Goal: Transaction & Acquisition: Purchase product/service

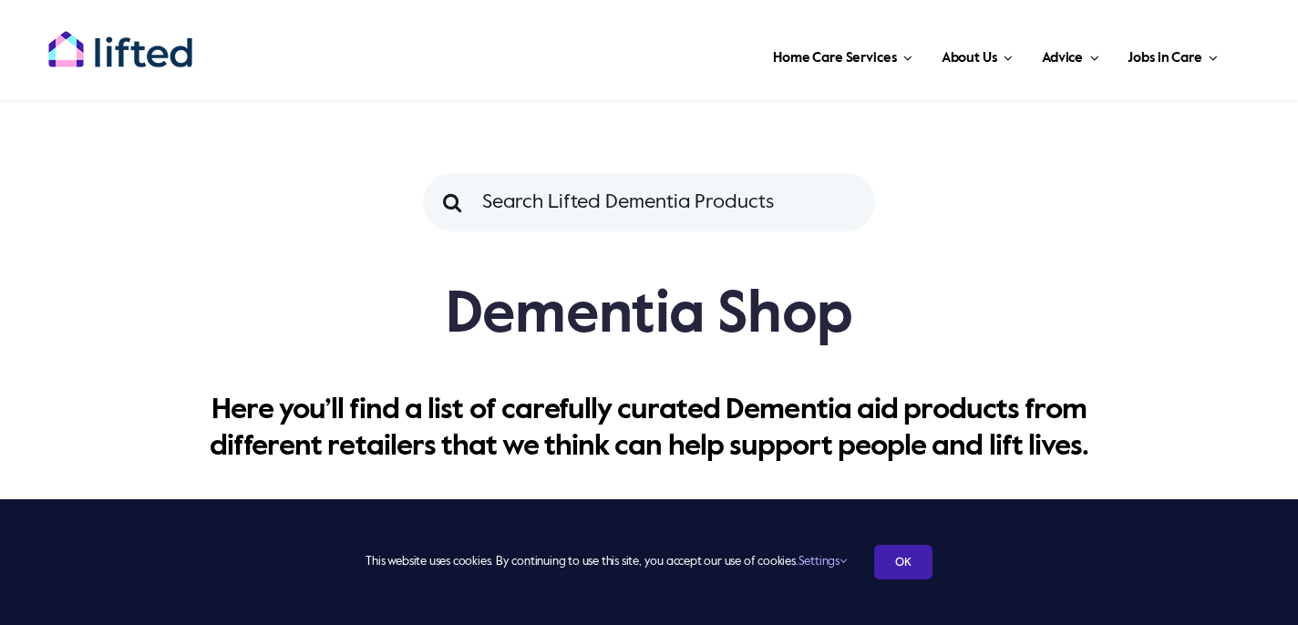
click at [900, 560] on link "OK" at bounding box center [903, 562] width 58 height 35
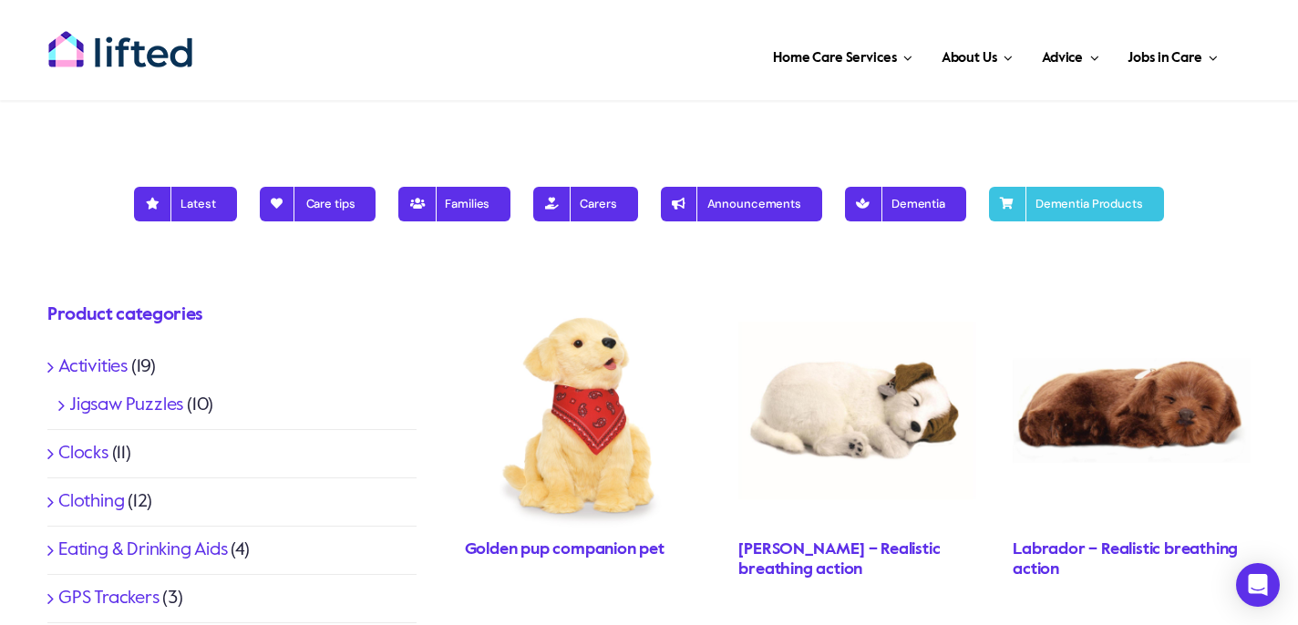
scroll to position [492, 0]
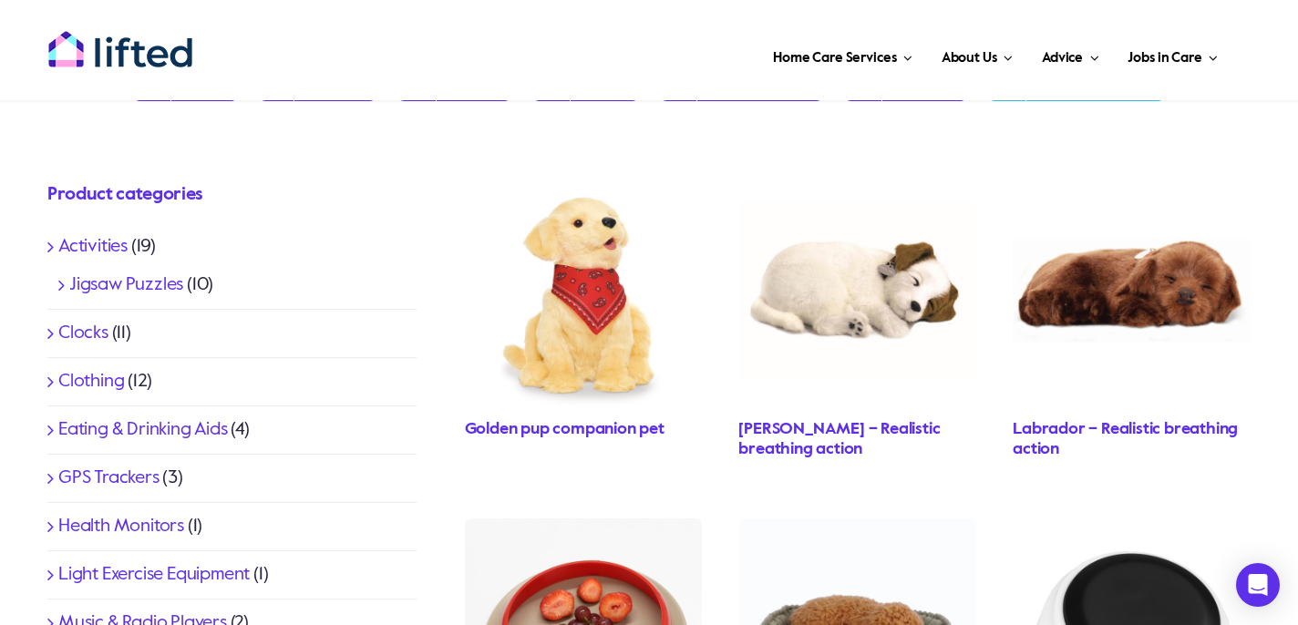
click at [87, 345] on li "Clocks (11)" at bounding box center [231, 334] width 369 height 48
click at [87, 335] on link "Clocks" at bounding box center [83, 333] width 50 height 18
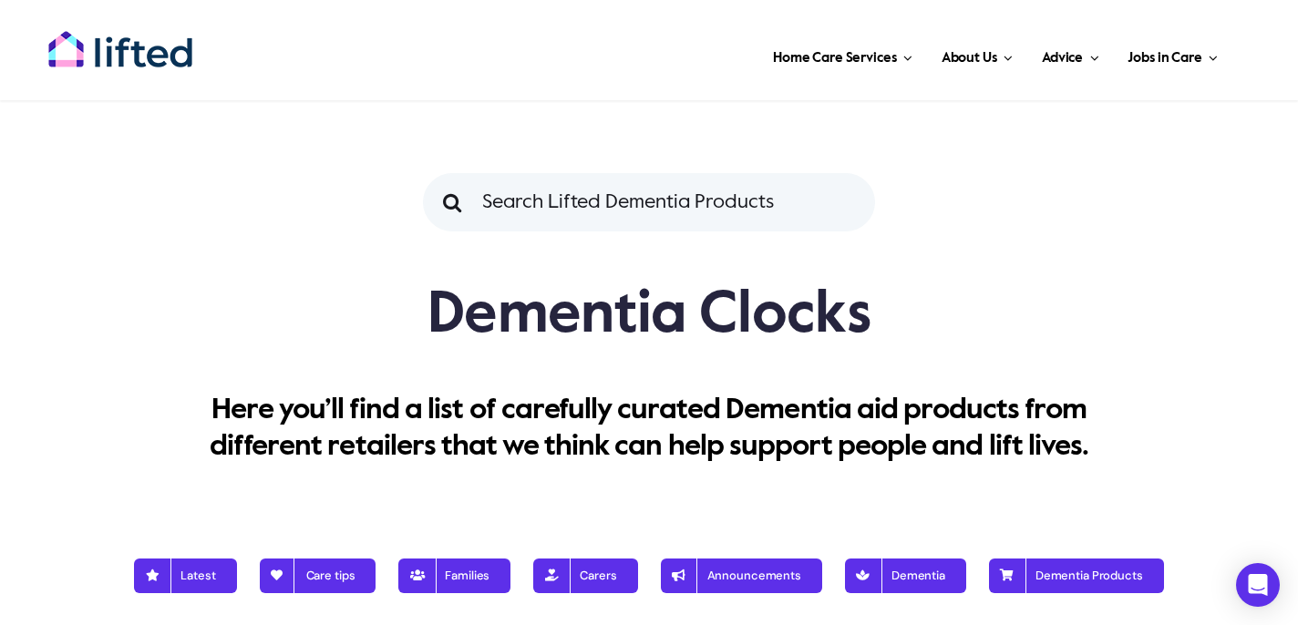
click at [658, 210] on input "Search for:" at bounding box center [649, 202] width 452 height 58
type input "UF0010-BE"
click at [423, 173] on input "" at bounding box center [452, 202] width 58 height 58
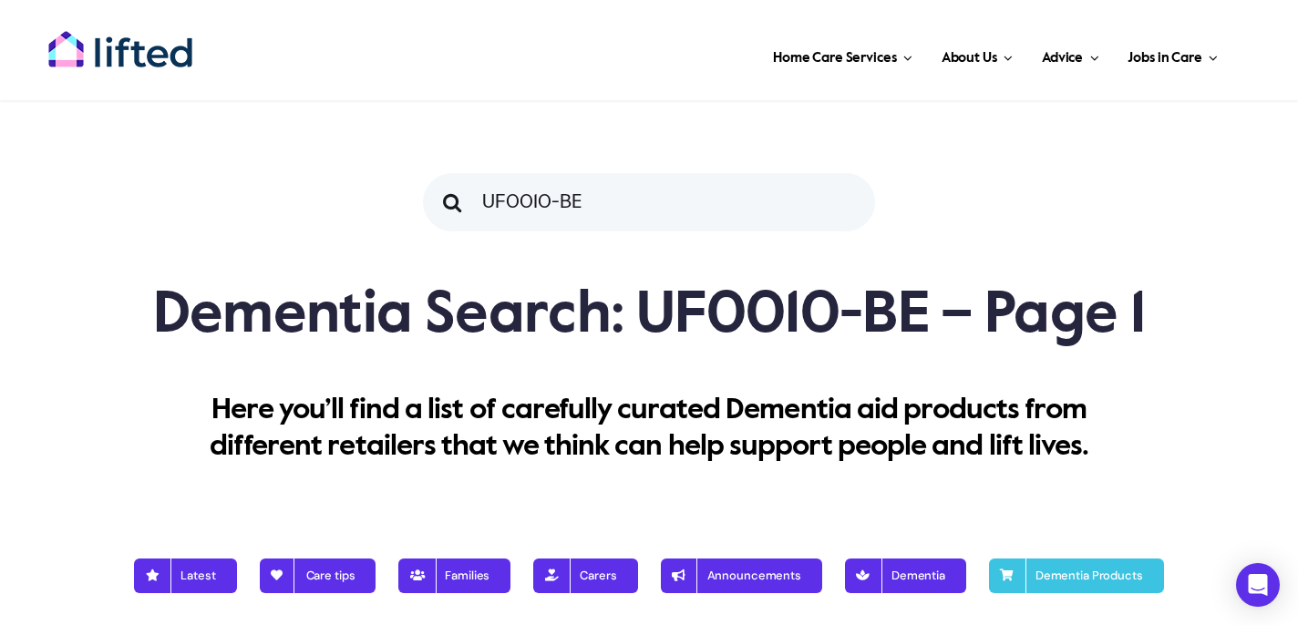
drag, startPoint x: 613, startPoint y: 197, endPoint x: 428, endPoint y: 197, distance: 185.0
click at [428, 197] on div "Search for: UF0010-BE " at bounding box center [649, 202] width 452 height 58
type input "REMONDER DAY CLOCK"
click at [423, 173] on input "" at bounding box center [452, 202] width 58 height 58
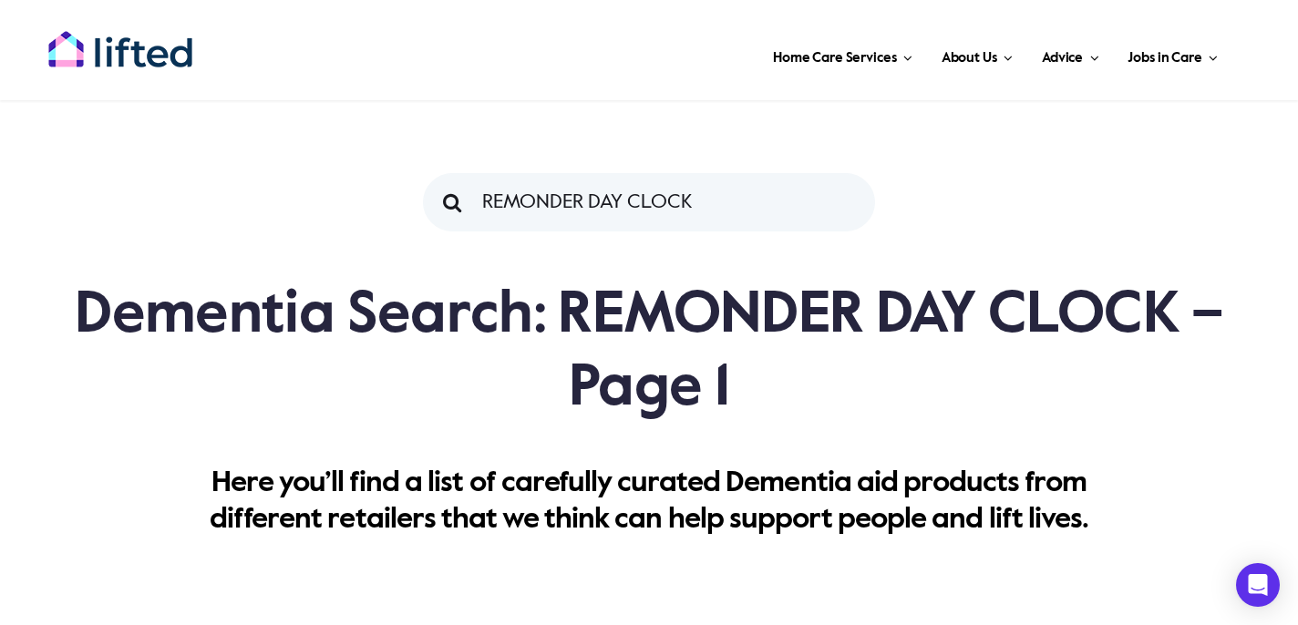
click at [538, 197] on input "REMONDER DAY CLOCK" at bounding box center [649, 202] width 452 height 58
type input "REMINDER DAY CLOCK"
click at [423, 173] on input "" at bounding box center [452, 202] width 58 height 58
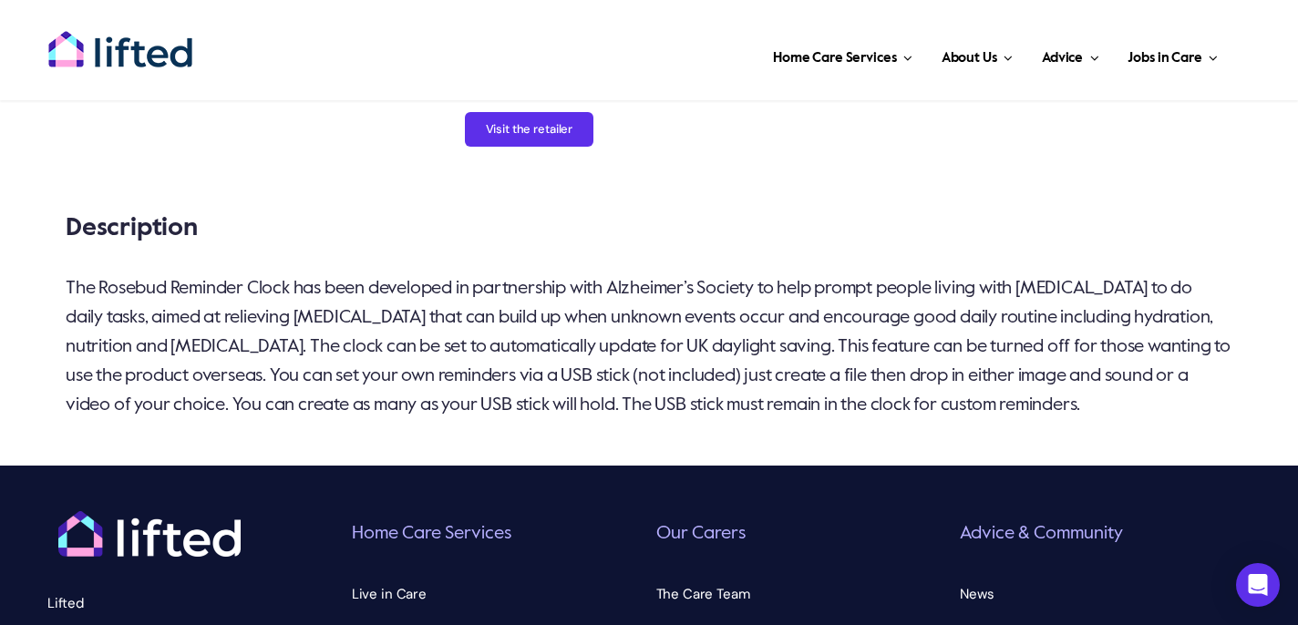
scroll to position [479, 0]
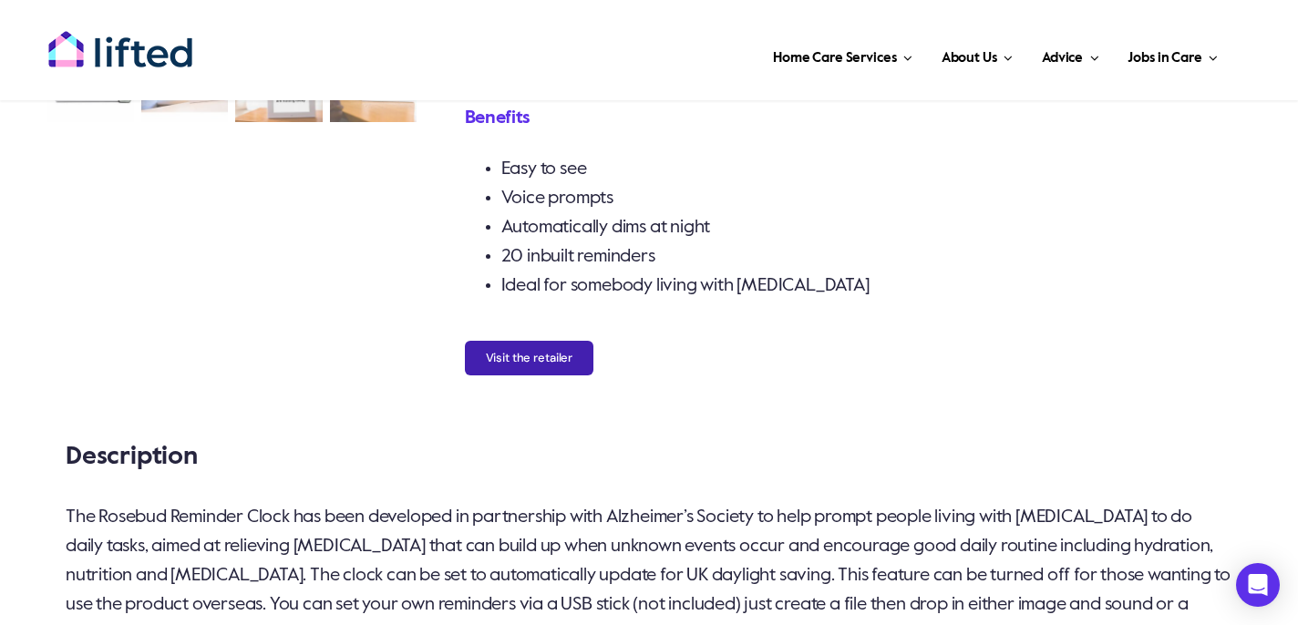
click at [547, 355] on button "Visit the retailer" at bounding box center [529, 358] width 129 height 35
